Goal: Navigation & Orientation: Find specific page/section

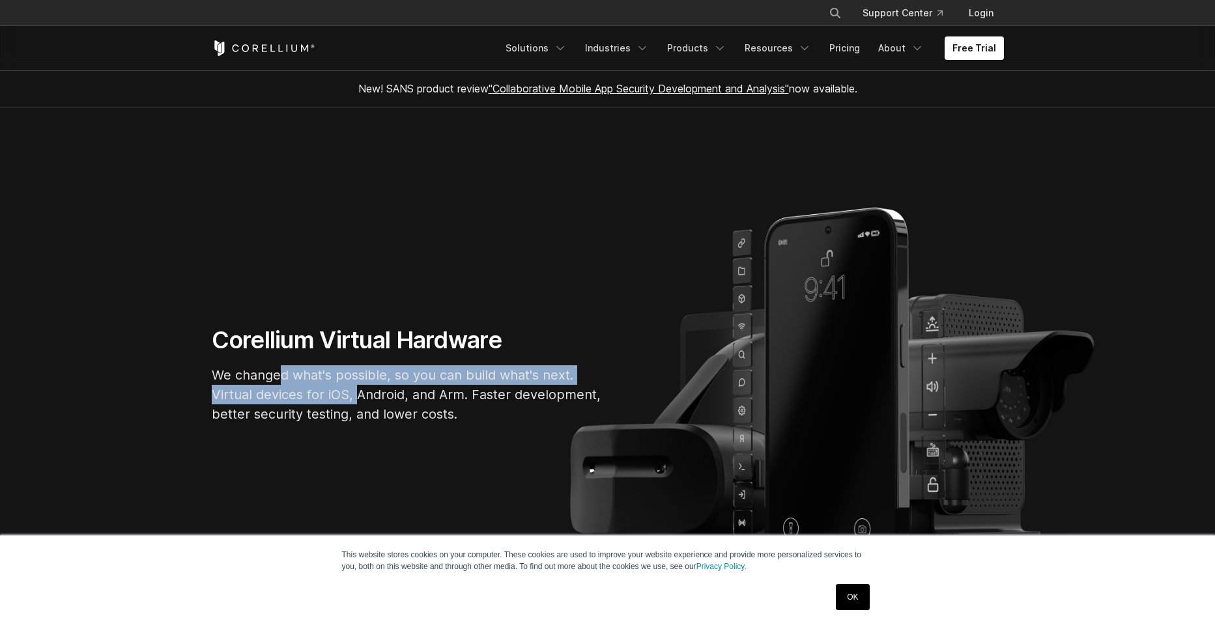
click at [356, 395] on p "We changed what's possible, so you can build what's next. Virtual devices for i…" at bounding box center [407, 395] width 391 height 59
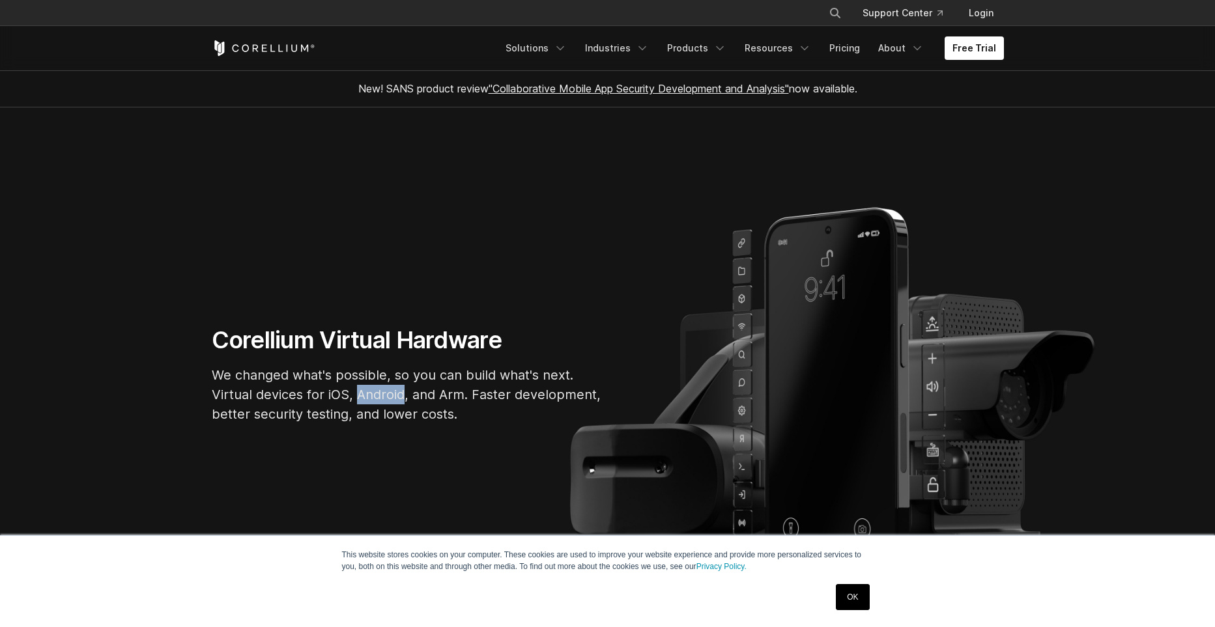
click at [356, 395] on p "We changed what's possible, so you can build what's next. Virtual devices for i…" at bounding box center [407, 395] width 391 height 59
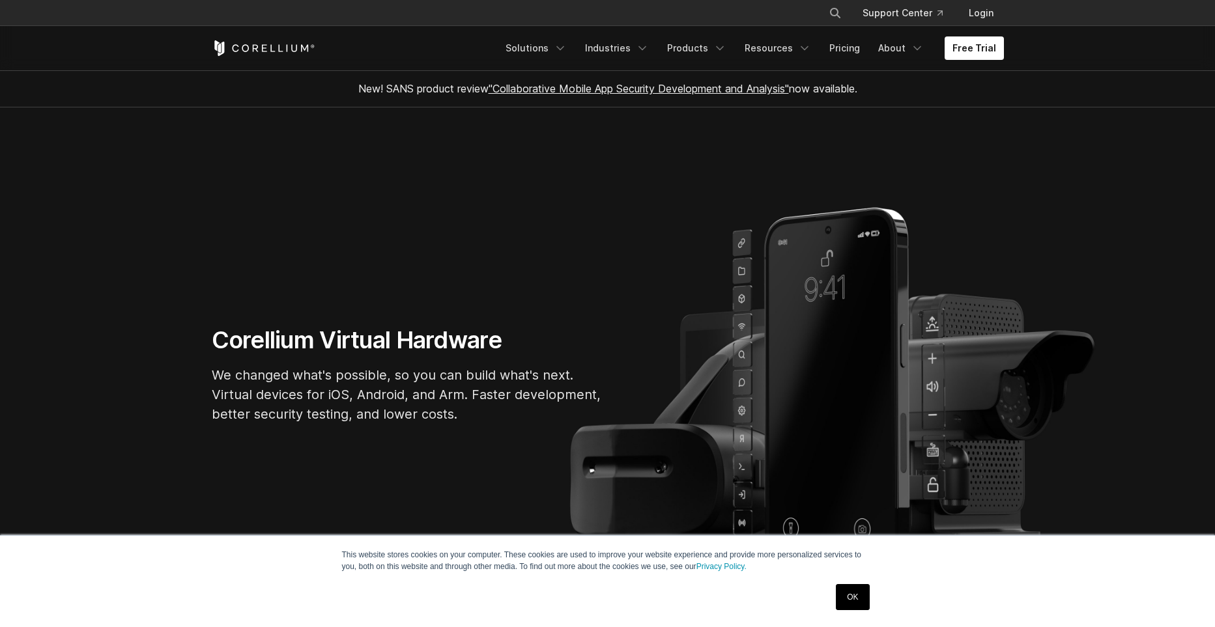
click at [356, 395] on p "We changed what's possible, so you can build what's next. Virtual devices for i…" at bounding box center [407, 395] width 391 height 59
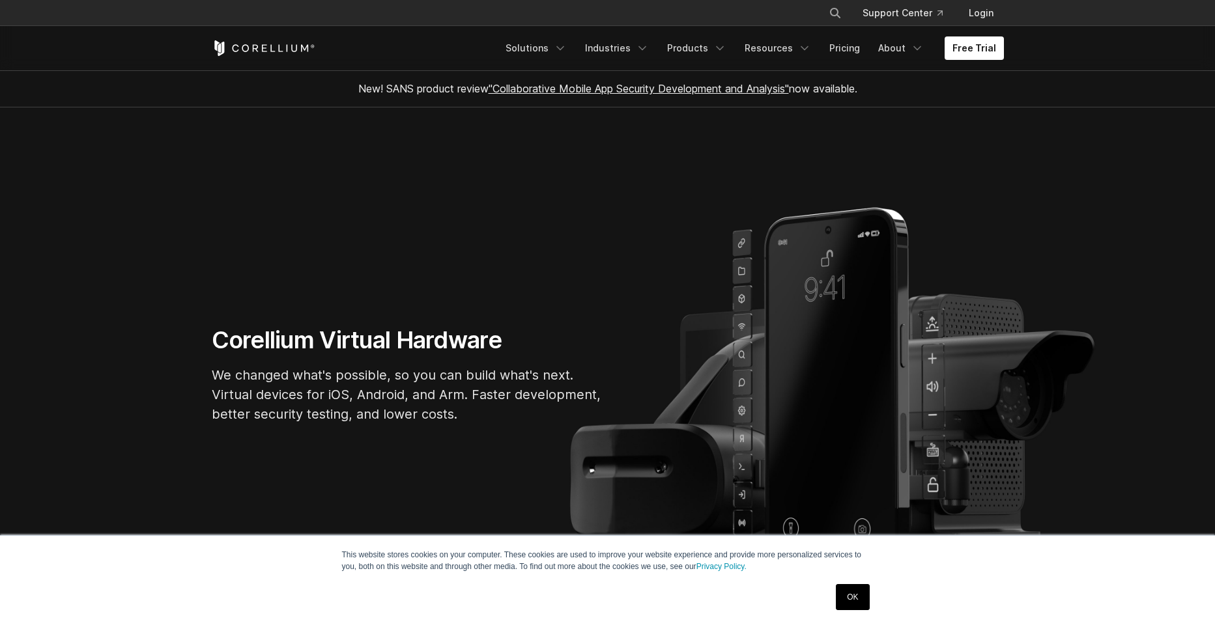
click at [356, 395] on p "We changed what's possible, so you can build what's next. Virtual devices for i…" at bounding box center [407, 395] width 391 height 59
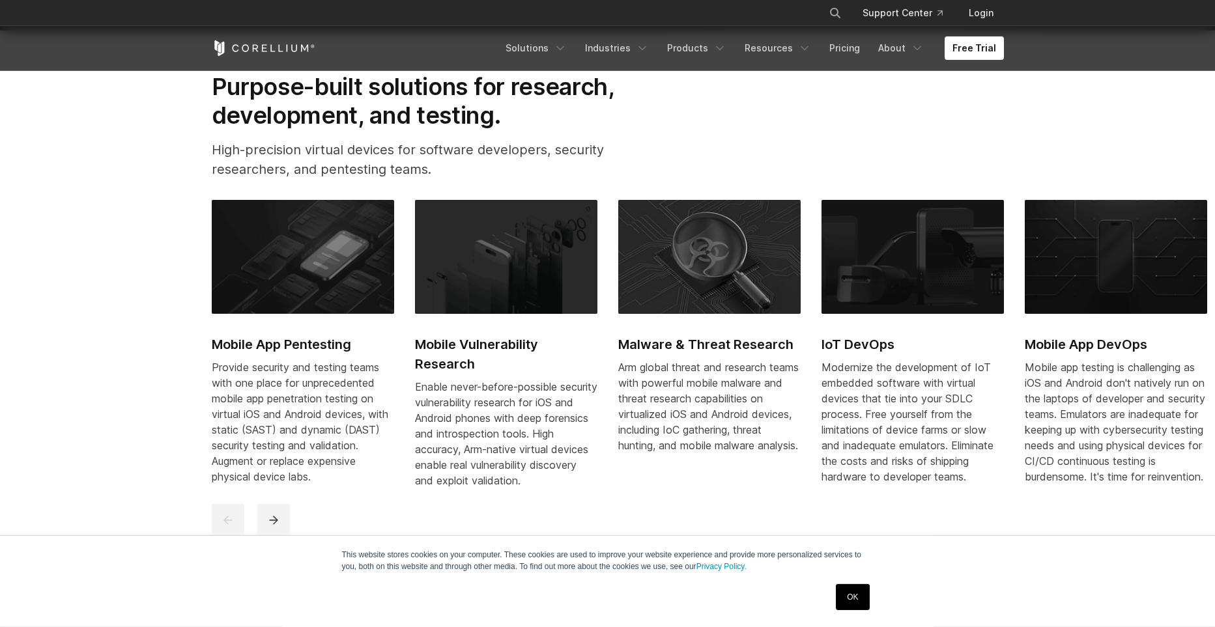
scroll to position [627, 0]
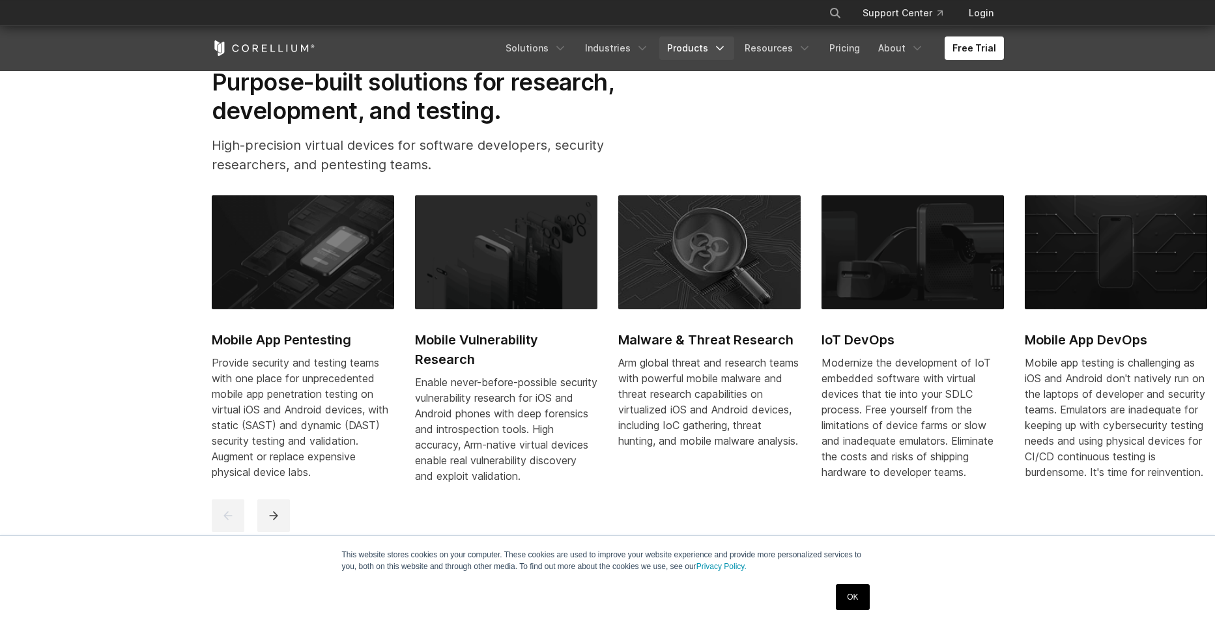
click at [679, 56] on link "Products" at bounding box center [696, 47] width 75 height 23
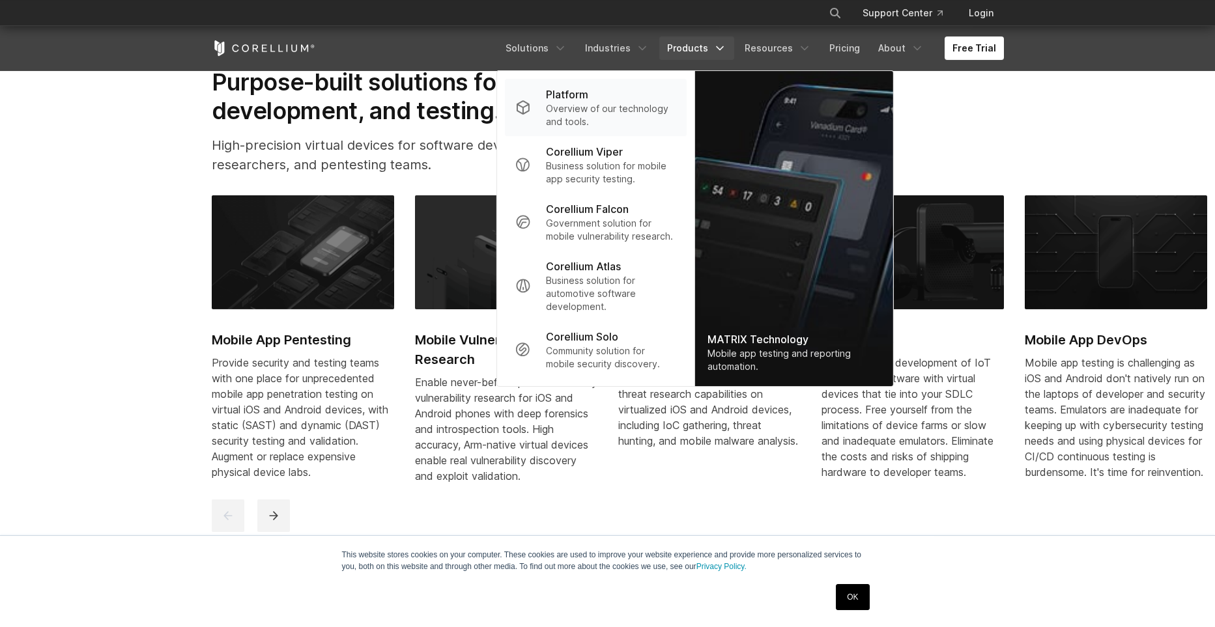
click at [611, 126] on p "Overview of our technology and tools." at bounding box center [611, 115] width 130 height 26
